Goal: Task Accomplishment & Management: Use online tool/utility

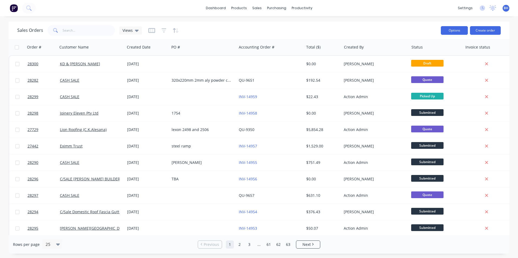
click at [463, 33] on button "Options" at bounding box center [454, 30] width 27 height 9
click at [432, 28] on div "Sales Orders Views" at bounding box center [226, 30] width 419 height 13
click at [131, 35] on div "Sales Orders Views" at bounding box center [79, 30] width 125 height 11
click at [131, 33] on div "Views" at bounding box center [130, 30] width 23 height 8
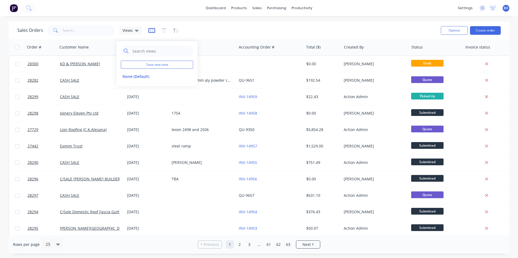
click at [152, 32] on icon "button" at bounding box center [151, 30] width 7 height 5
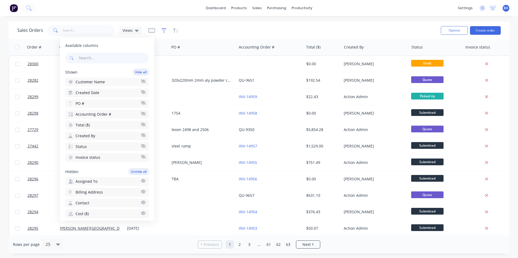
click at [165, 30] on icon "button" at bounding box center [164, 30] width 5 height 5
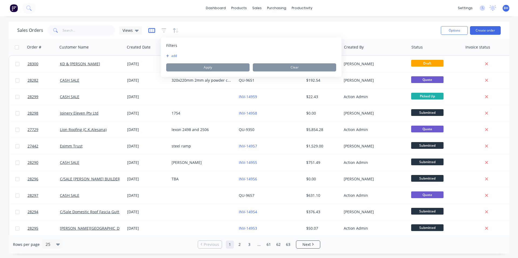
click at [152, 30] on icon "button" at bounding box center [151, 30] width 7 height 5
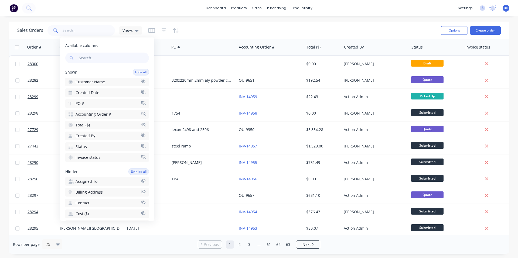
click at [204, 38] on div "Sales Orders Views Options Create order" at bounding box center [259, 31] width 501 height 18
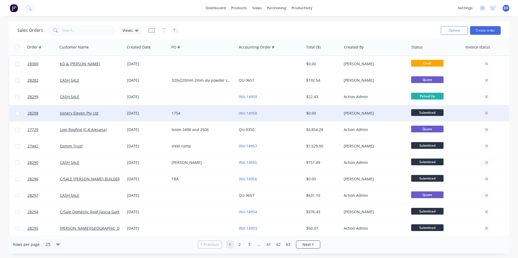
click at [152, 116] on div "[DATE]" at bounding box center [147, 113] width 45 height 16
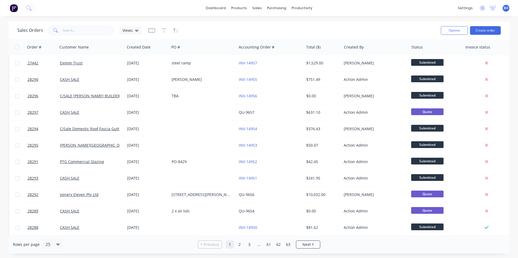
scroll to position [18, 0]
